Goal: Information Seeking & Learning: Learn about a topic

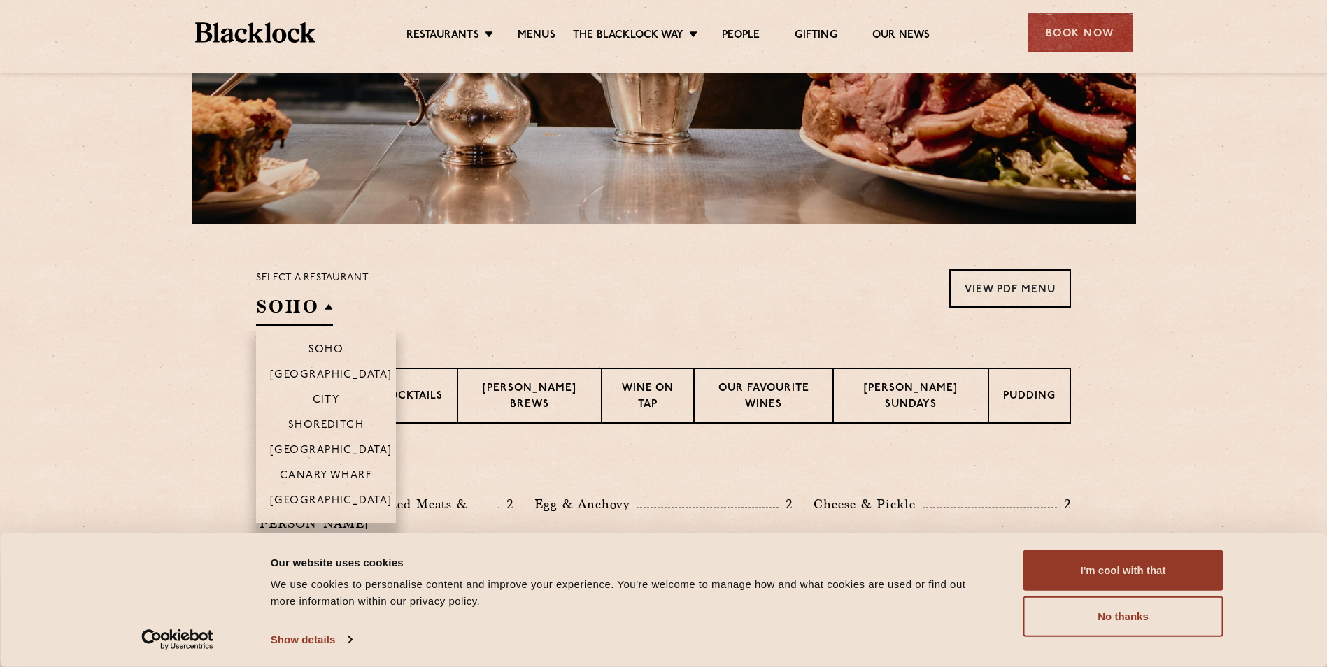
click at [292, 308] on h2 "SOHO" at bounding box center [294, 309] width 77 height 31
click at [308, 392] on li "City" at bounding box center [326, 399] width 140 height 25
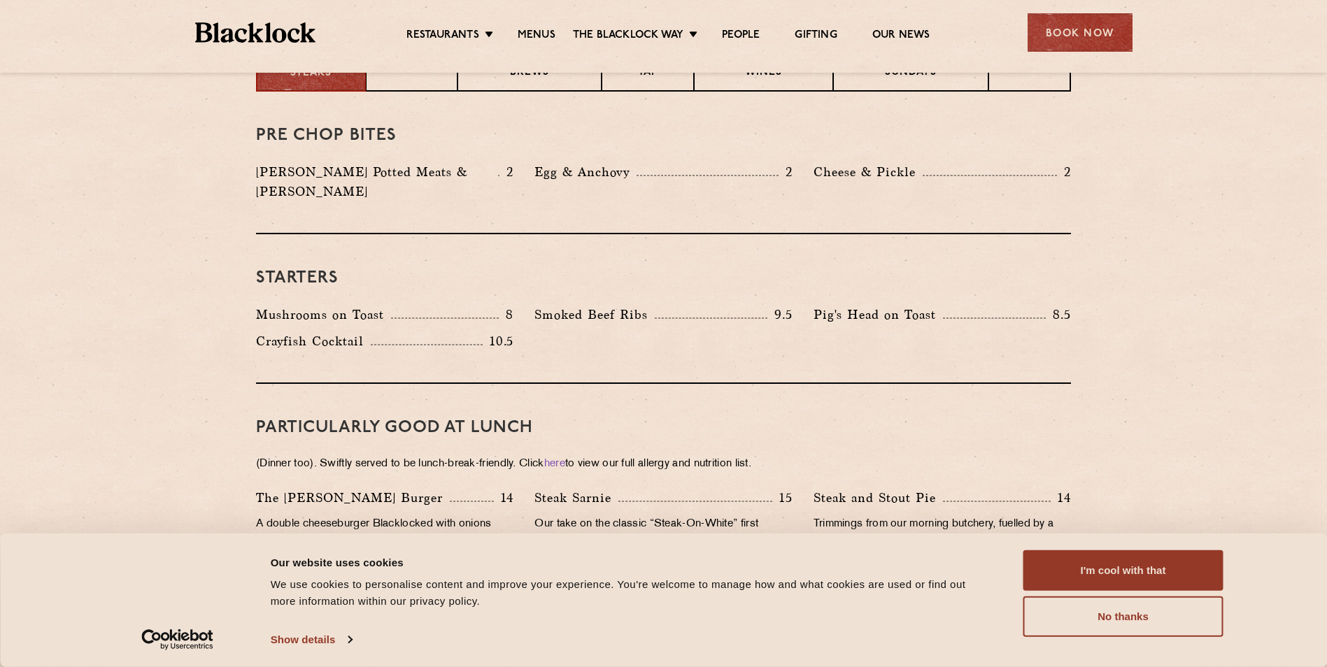
scroll to position [417, 0]
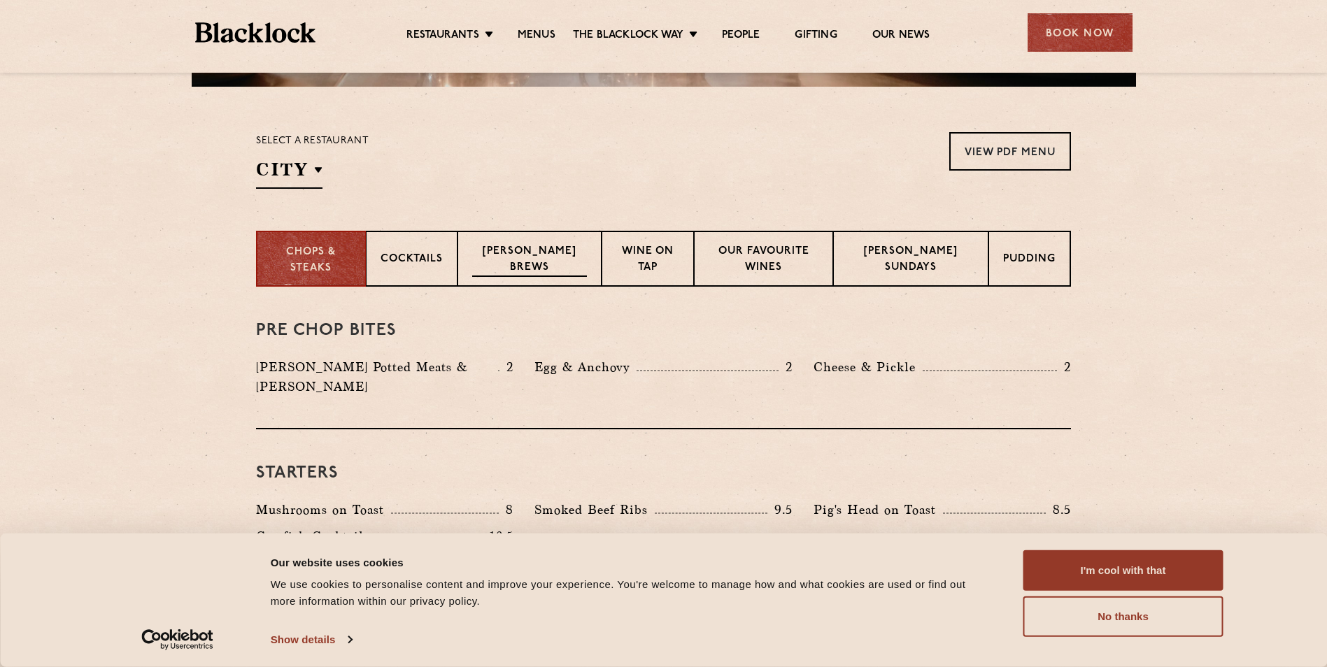
click at [531, 252] on p "Blacklock Brews" at bounding box center [529, 260] width 115 height 33
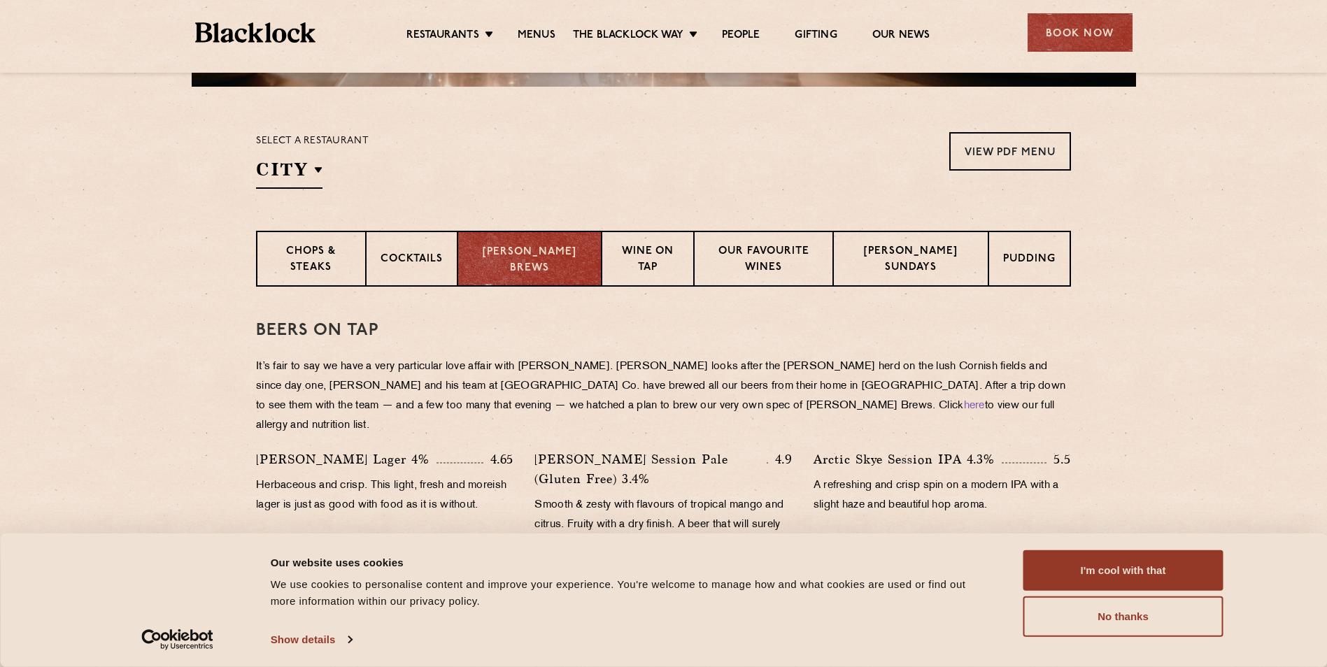
click at [595, 255] on div "Blacklock Brews" at bounding box center [529, 259] width 144 height 56
click at [616, 248] on p "Wine on Tap" at bounding box center [647, 260] width 62 height 33
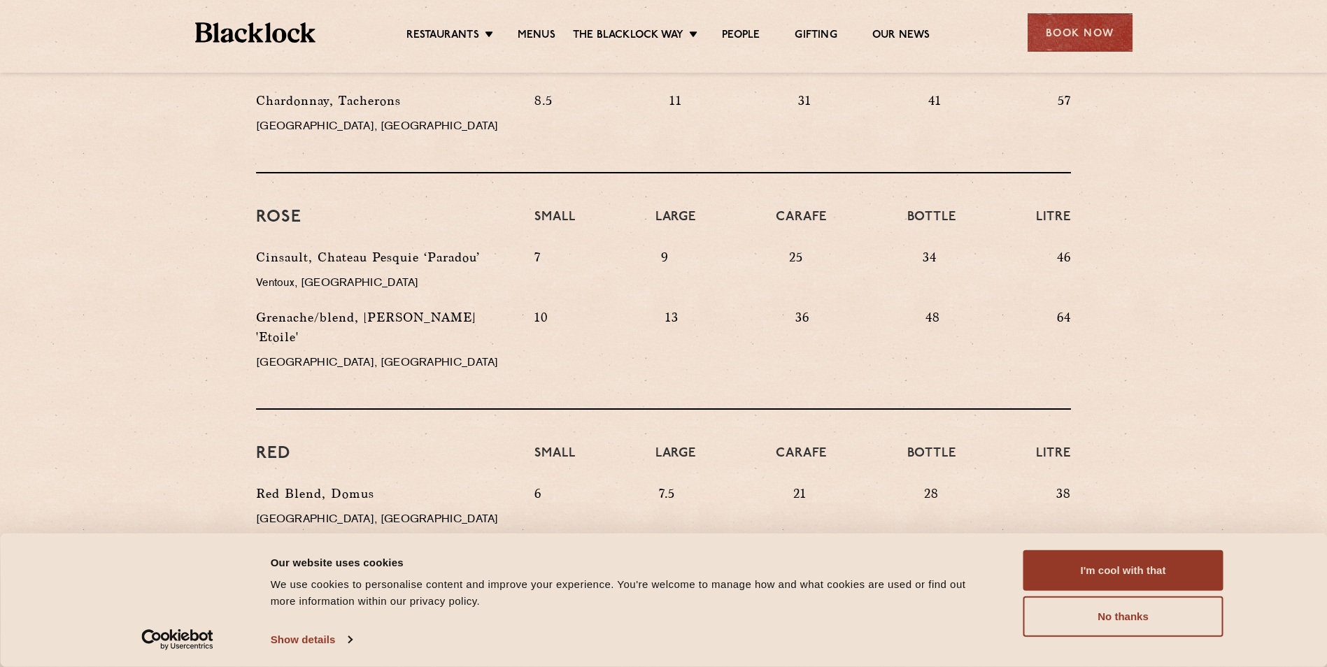
scroll to position [1116, 0]
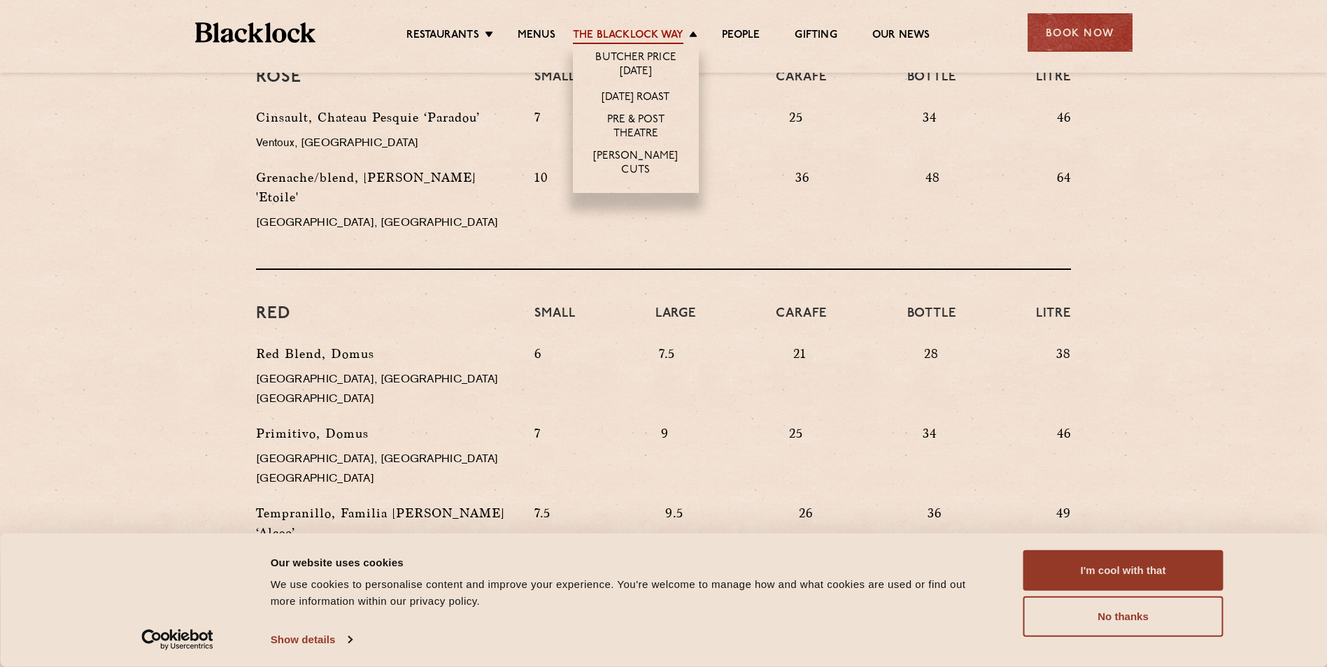
click at [681, 30] on link "The Blacklock Way" at bounding box center [628, 36] width 111 height 15
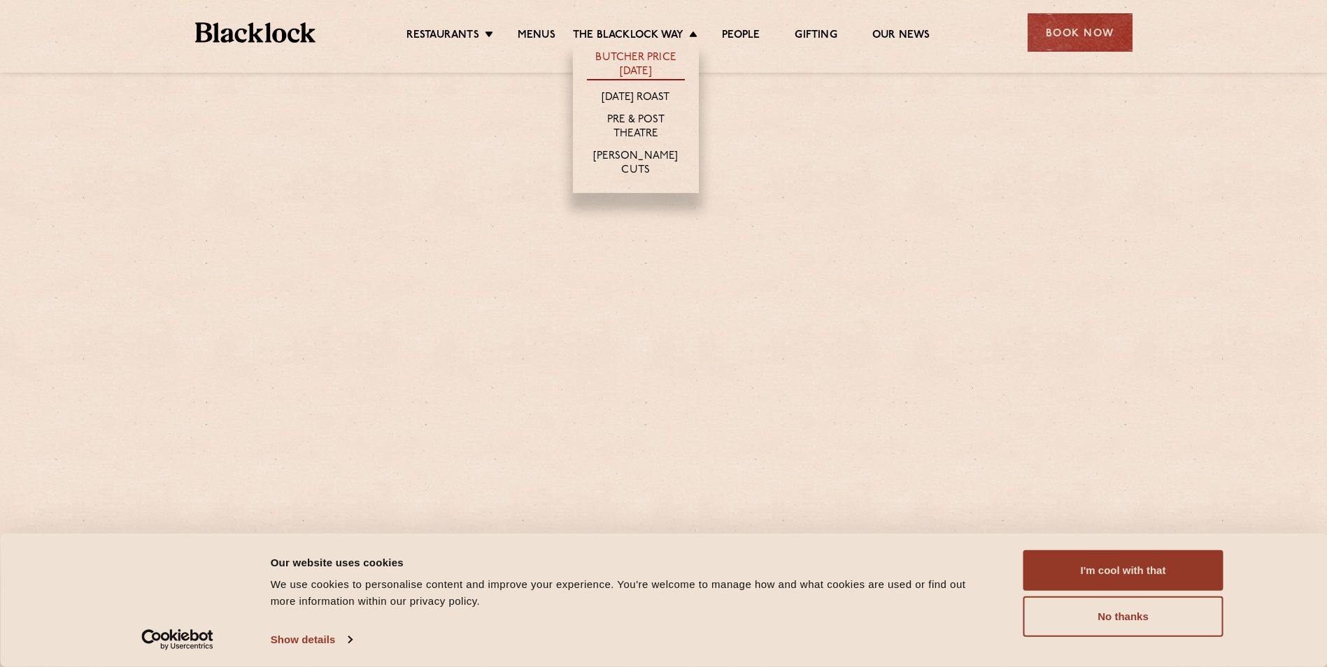
click at [655, 59] on link "Butcher Price [DATE]" at bounding box center [636, 65] width 98 height 29
click at [638, 54] on link "Butcher Price [DATE]" at bounding box center [636, 65] width 98 height 29
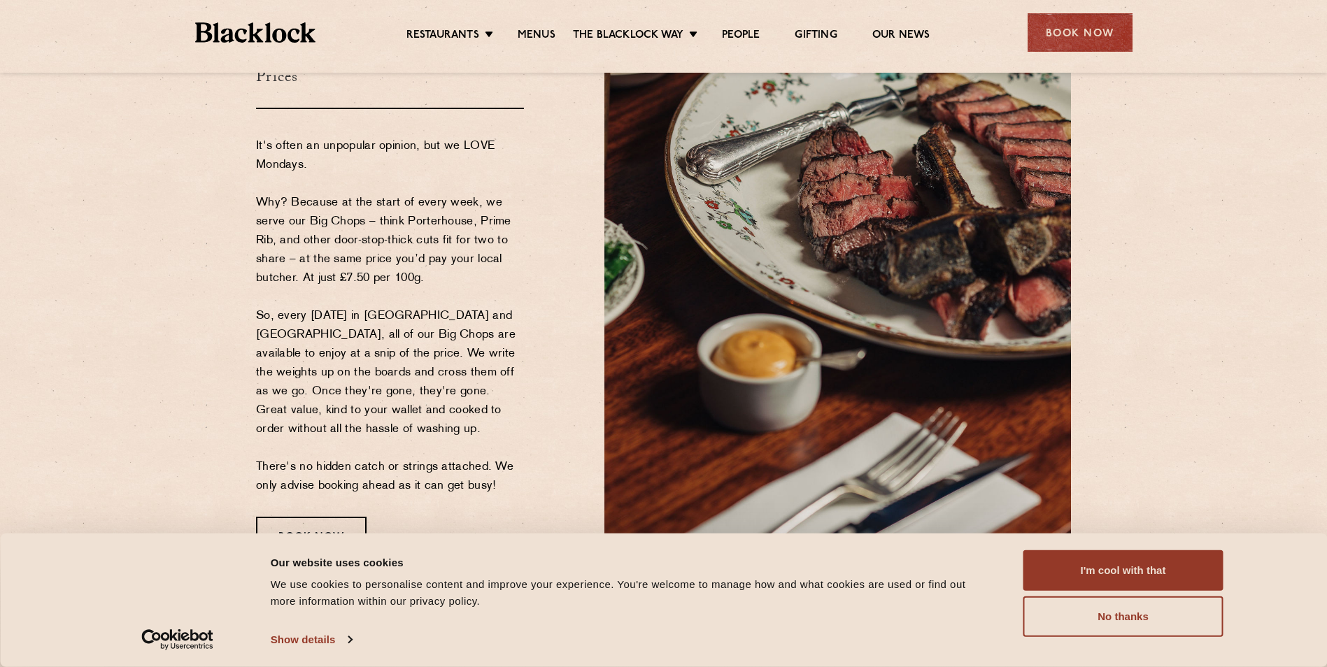
scroll to position [140, 0]
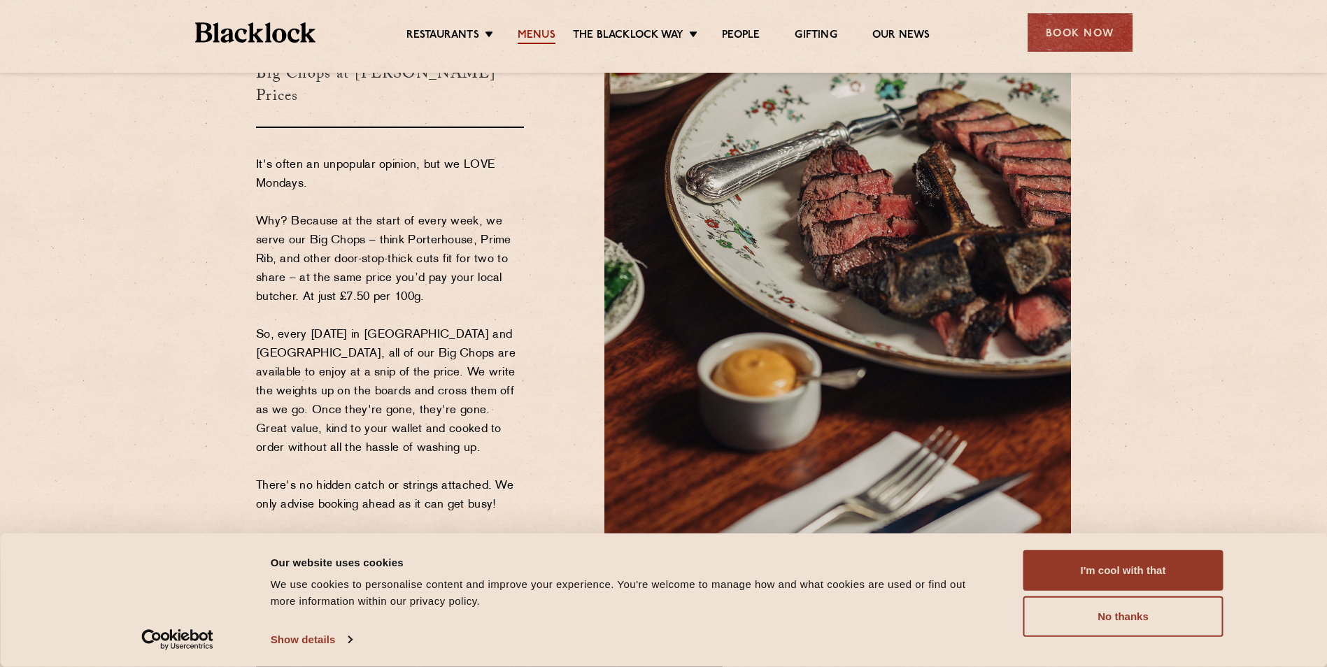
click at [530, 39] on link "Menus" at bounding box center [537, 36] width 38 height 15
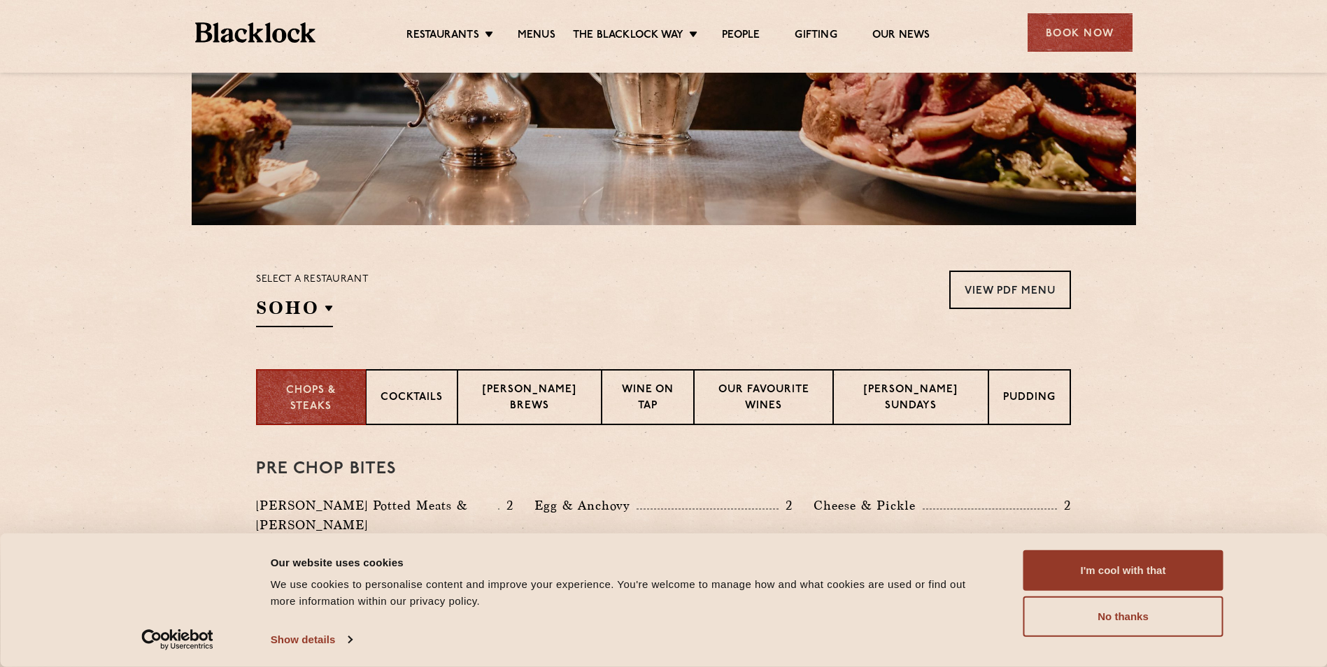
scroll to position [140, 0]
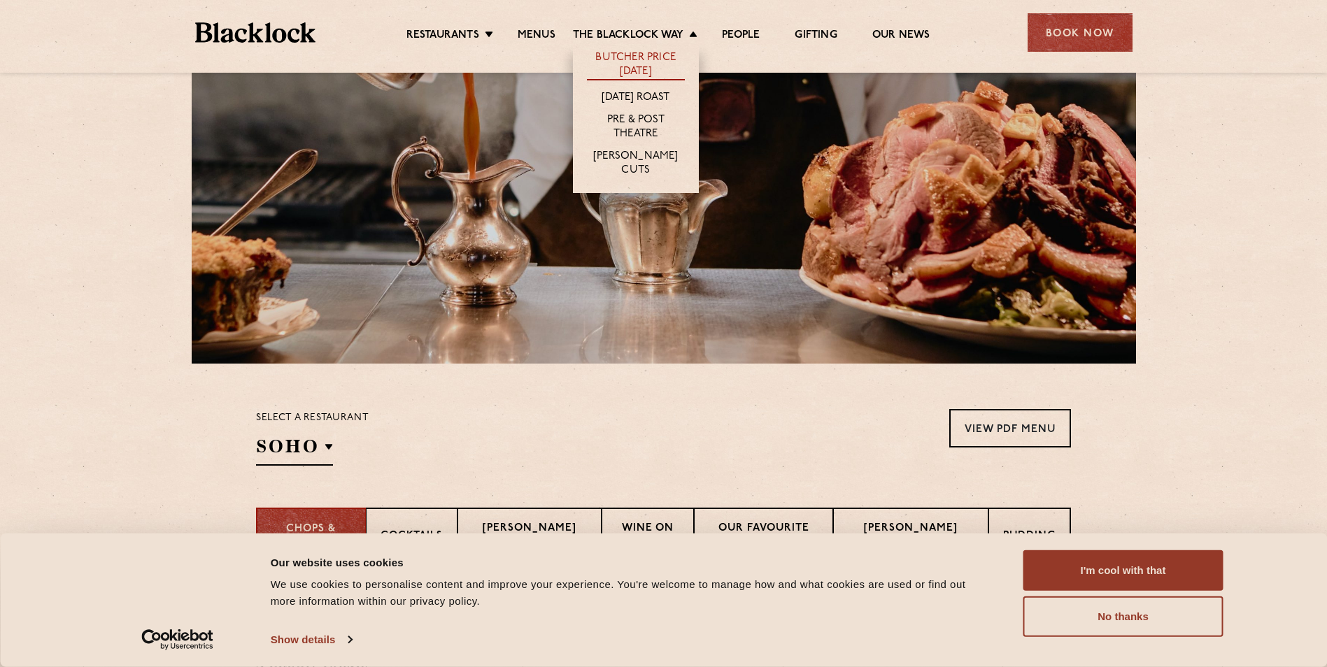
click at [626, 57] on link "Butcher Price [DATE]" at bounding box center [636, 65] width 98 height 29
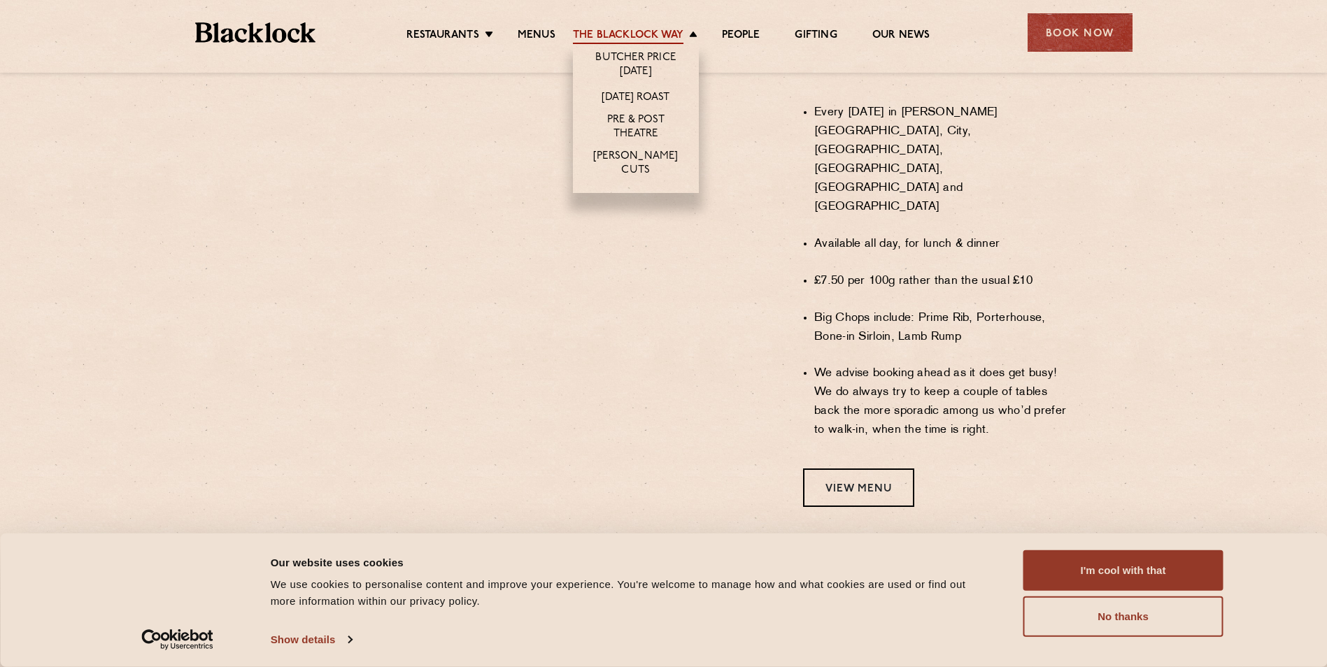
scroll to position [1469, 0]
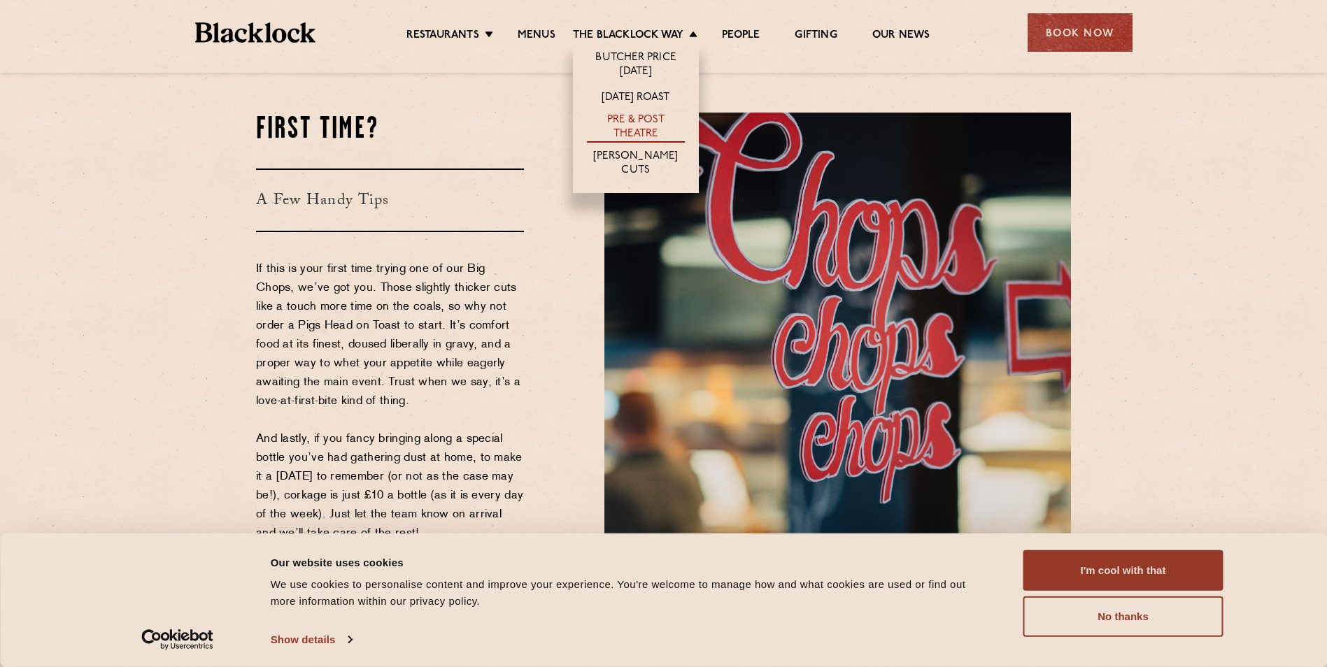
click at [643, 121] on link "Pre & Post Theatre" at bounding box center [636, 127] width 98 height 29
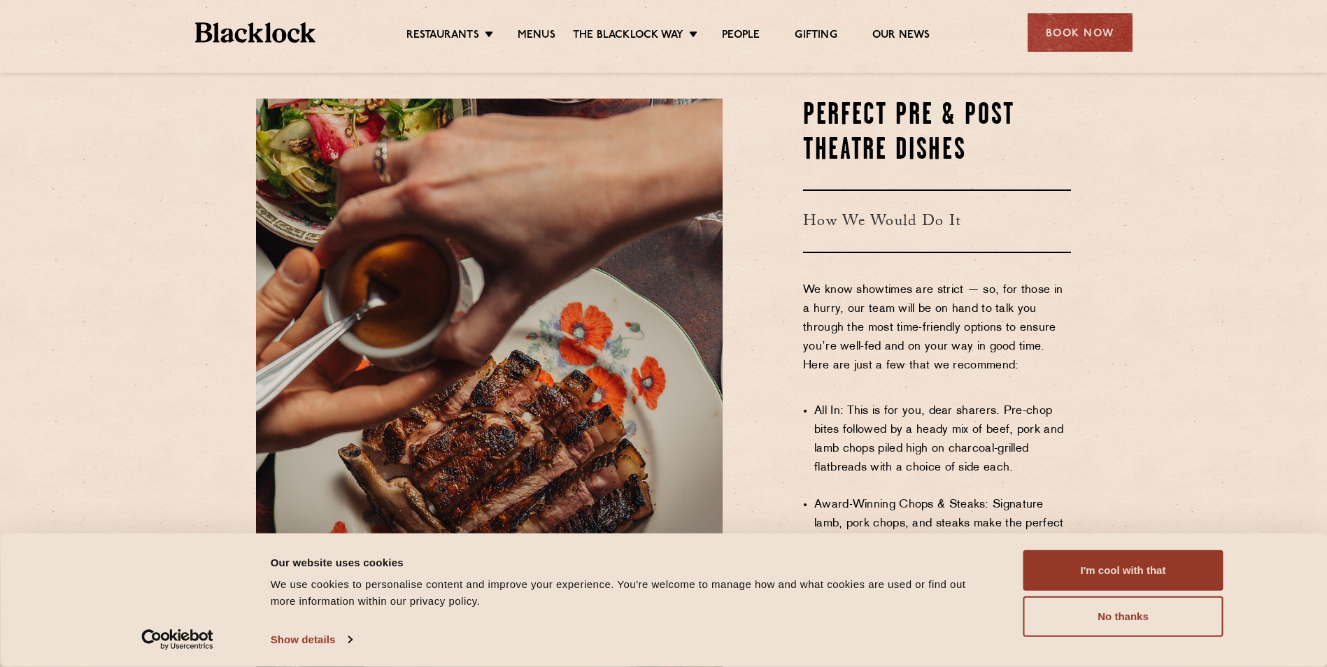
scroll to position [979, 0]
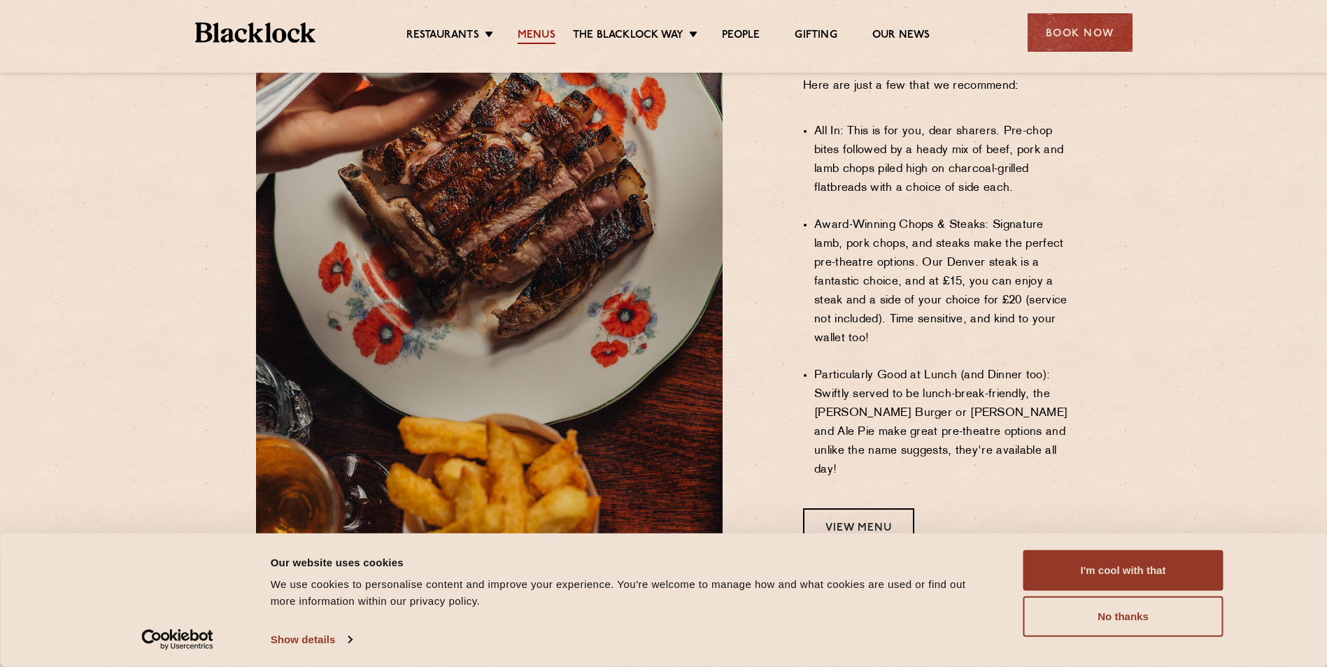
click at [524, 36] on link "Menus" at bounding box center [537, 36] width 38 height 15
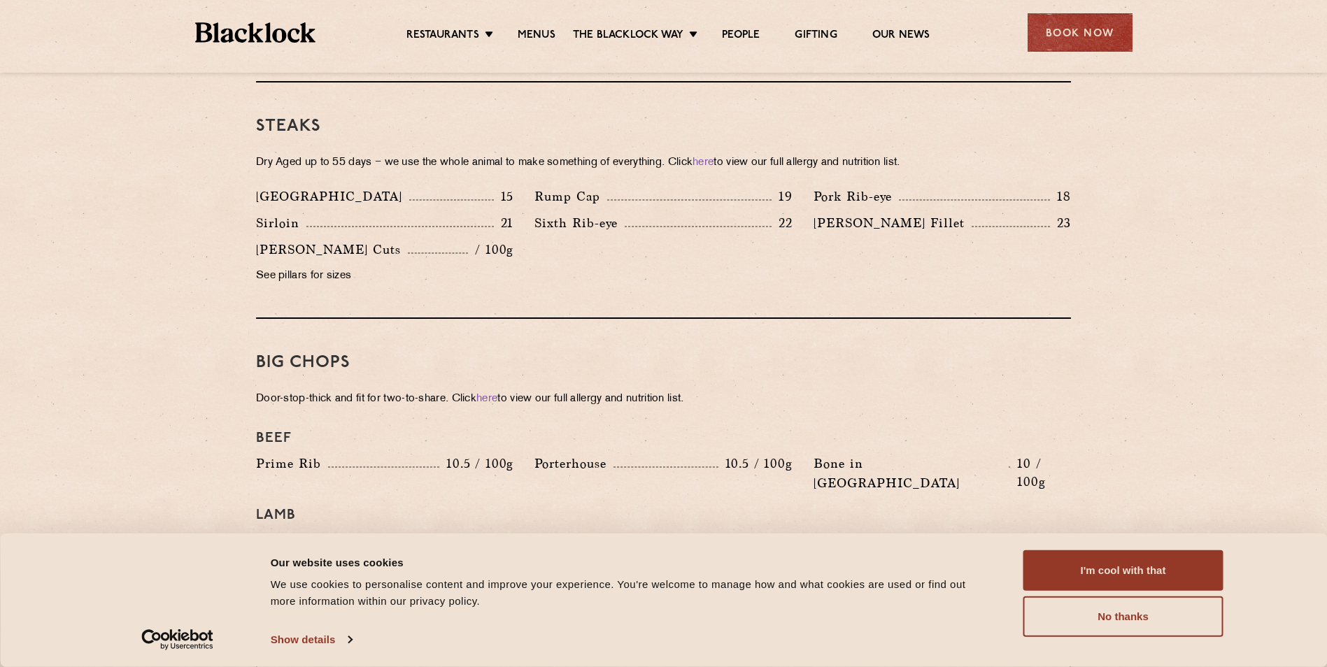
scroll to position [1259, 0]
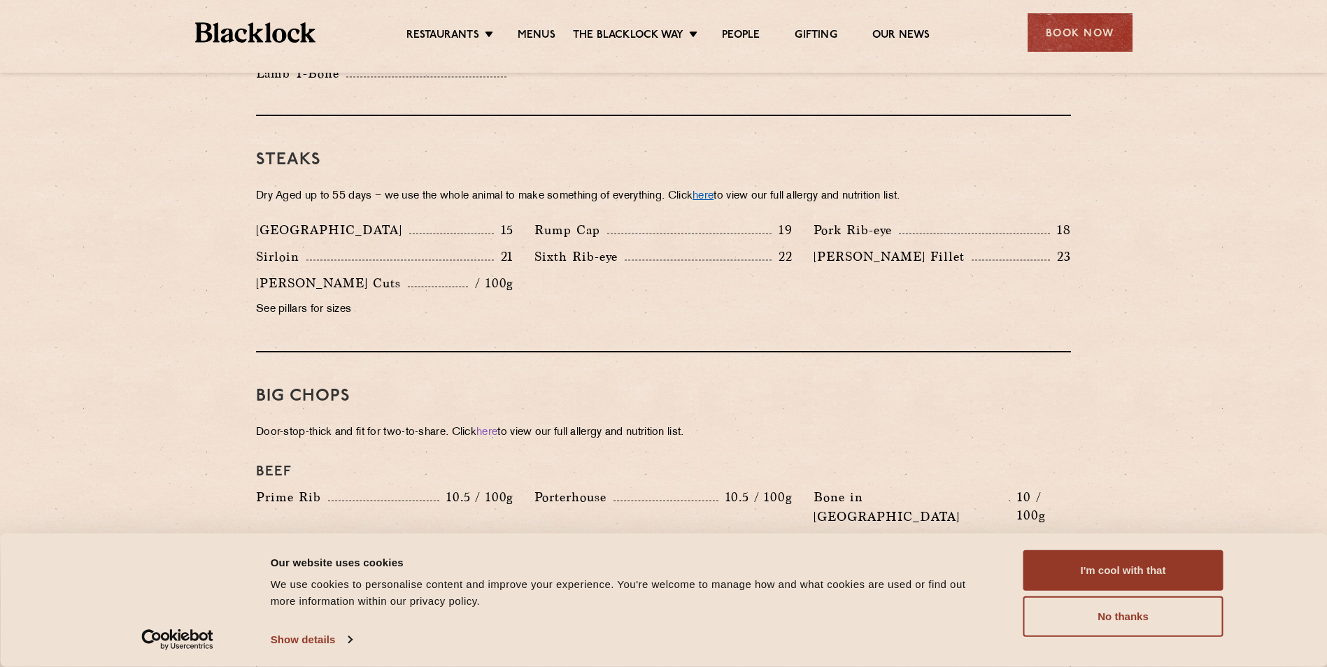
click at [713, 191] on link "here" at bounding box center [702, 196] width 21 height 10
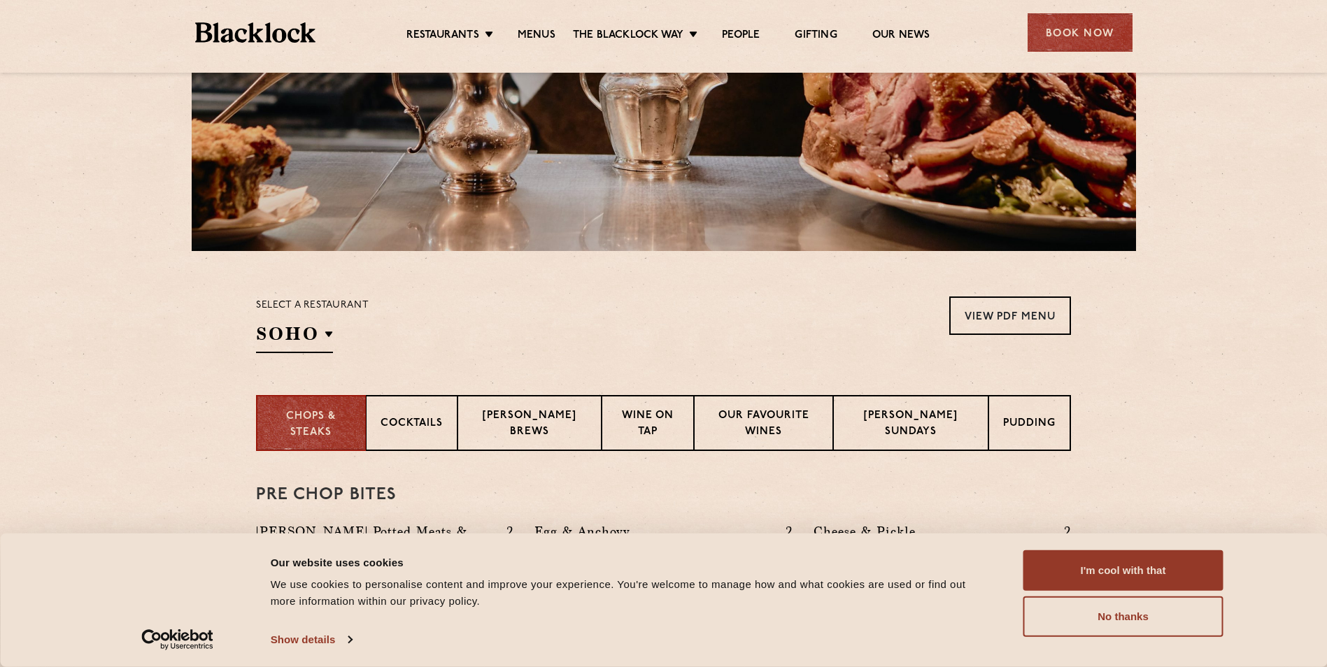
scroll to position [350, 0]
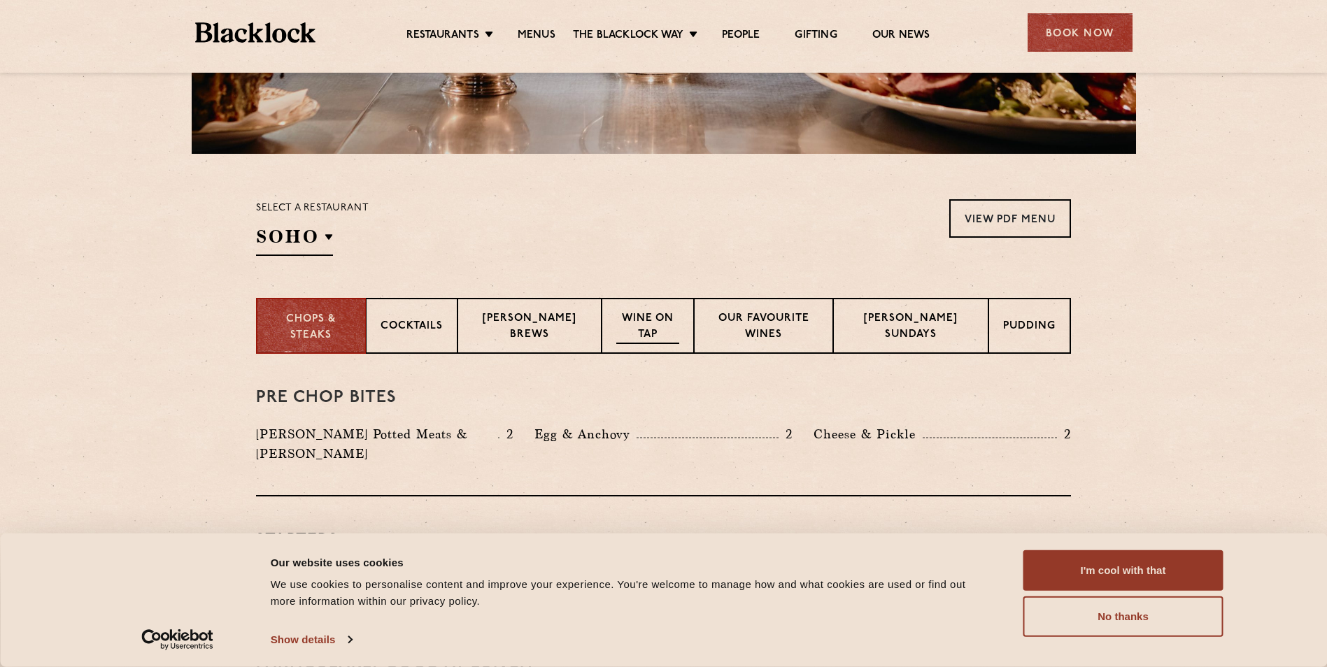
click at [653, 321] on p "Wine on Tap" at bounding box center [647, 327] width 62 height 33
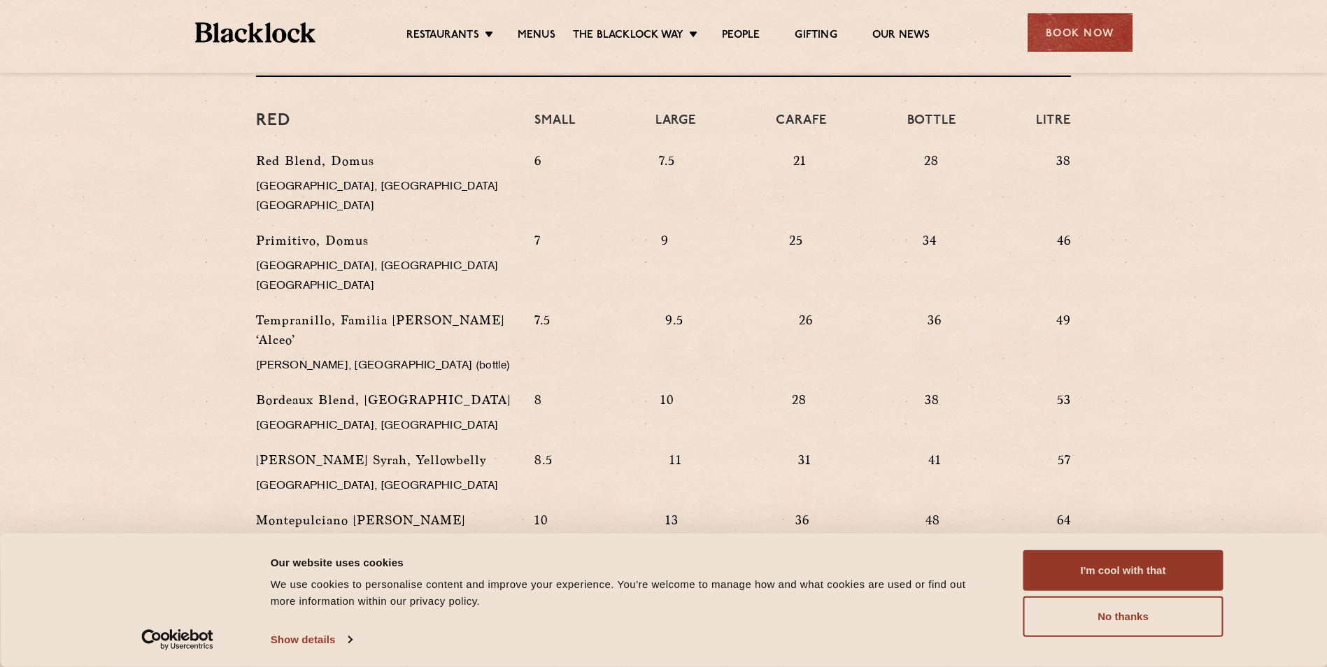
scroll to position [1329, 0]
